Goal: Information Seeking & Learning: Understand process/instructions

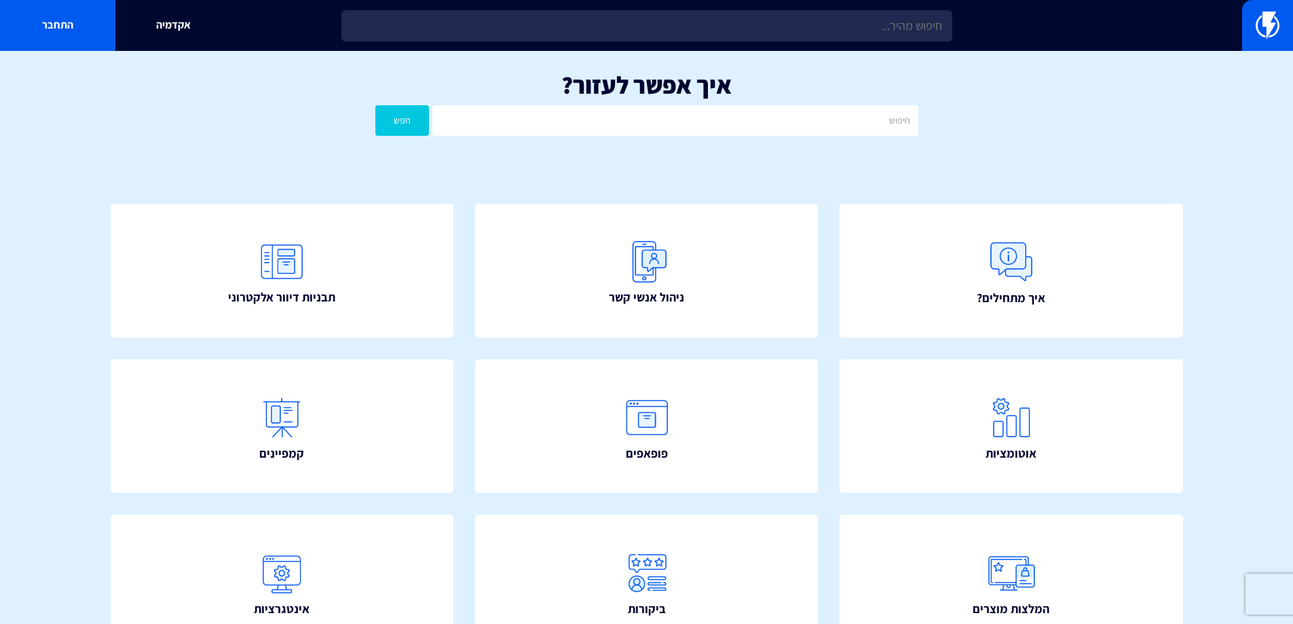
click at [1045, 123] on div "איך אפשר לעזור? חפש" at bounding box center [646, 107] width 1293 height 112
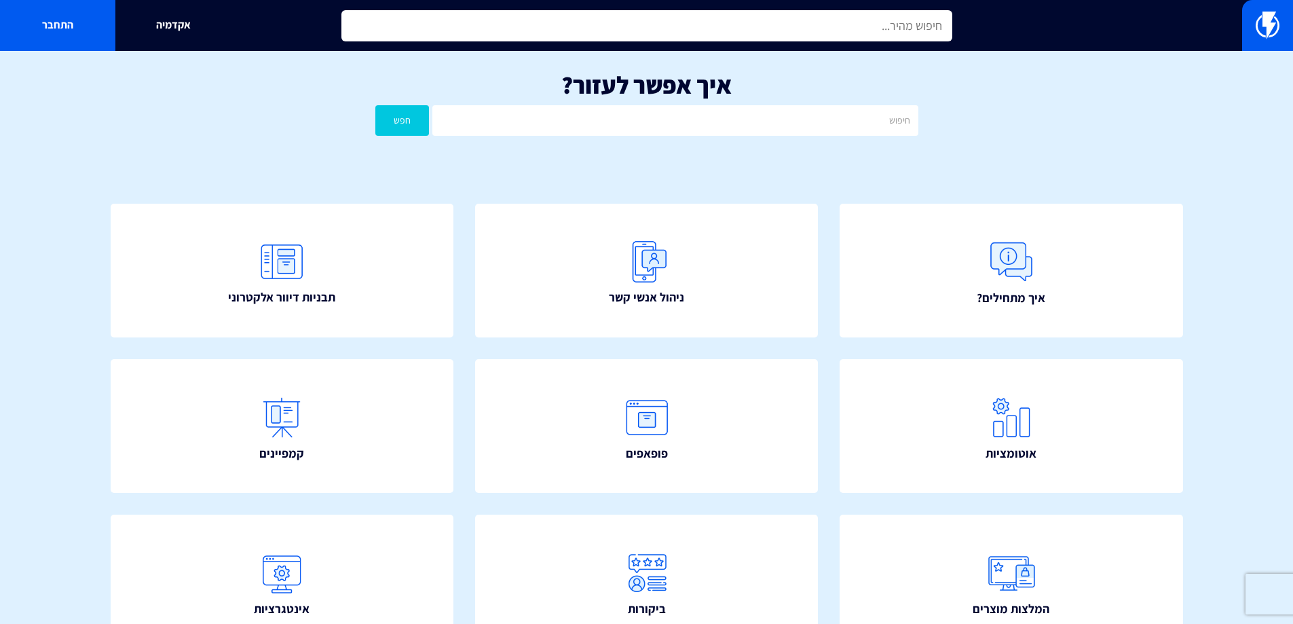
click at [840, 26] on input "text" at bounding box center [646, 25] width 611 height 31
click at [841, 23] on input "text" at bounding box center [646, 25] width 611 height 31
type input "e"
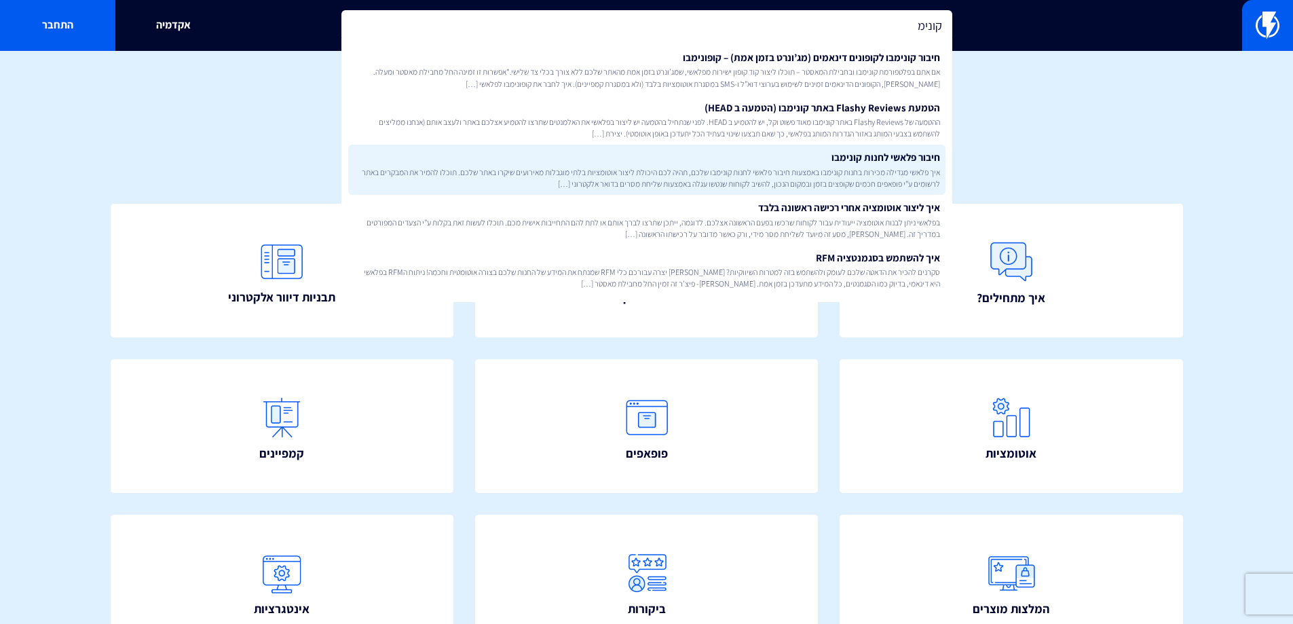
type input "קונימ"
click at [840, 179] on span "איך פלאשי מגדילה מכירות בחנות קונימבו באמצעות חיבור פלאשי לחנות קונימבו שלכם, ת…" at bounding box center [647, 177] width 587 height 23
